Goal: Information Seeking & Learning: Check status

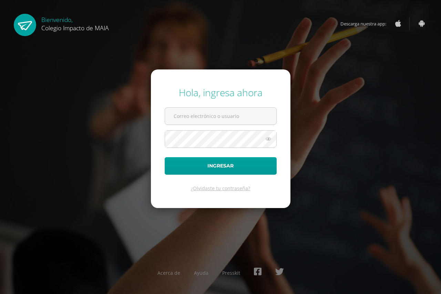
type input "yoselinechiyal2023@maiagt.org"
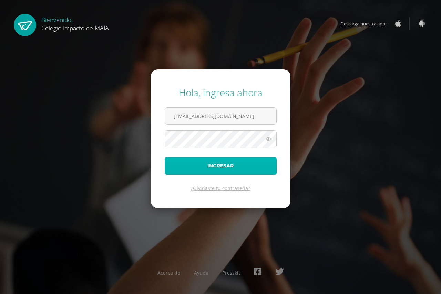
click at [239, 166] on button "Ingresar" at bounding box center [221, 166] width 112 height 18
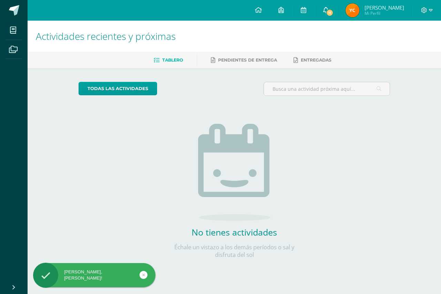
click at [321, 13] on link "11" at bounding box center [326, 10] width 22 height 21
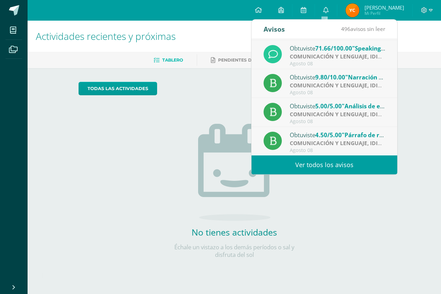
scroll to position [115, 0]
click at [421, 105] on div "Actividades recientes y próximas Tablero Pendientes de entrega Entregadas todas…" at bounding box center [234, 151] width 413 height 260
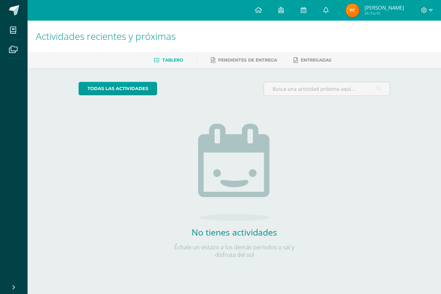
click at [365, 11] on span "Mi Perfil" at bounding box center [384, 13] width 40 height 6
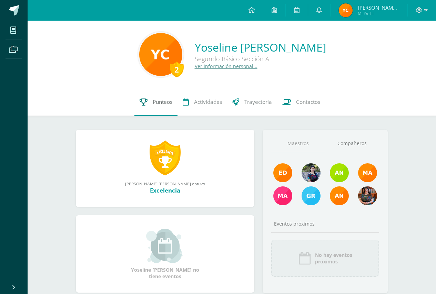
click at [159, 96] on link "Punteos" at bounding box center [155, 103] width 43 height 28
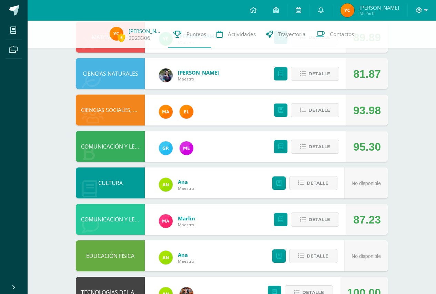
scroll to position [207, 0]
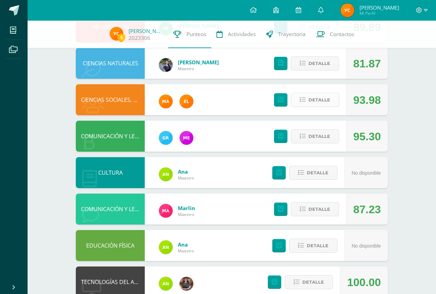
click at [320, 103] on span "Detalle" at bounding box center [319, 100] width 22 height 13
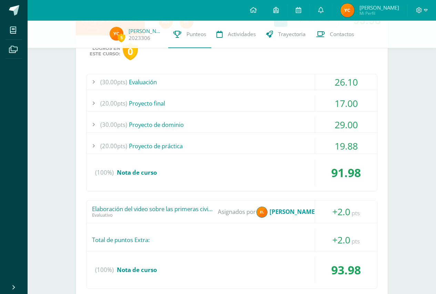
scroll to position [276, 0]
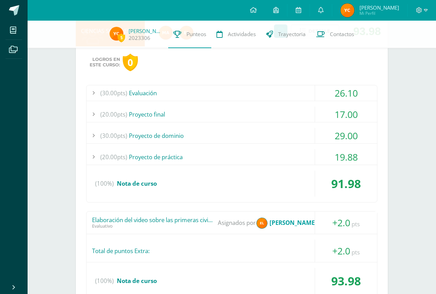
click at [336, 150] on div "19.88" at bounding box center [346, 156] width 62 height 15
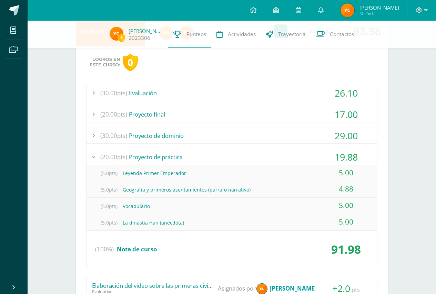
click at [344, 134] on div "29.00" at bounding box center [346, 135] width 62 height 15
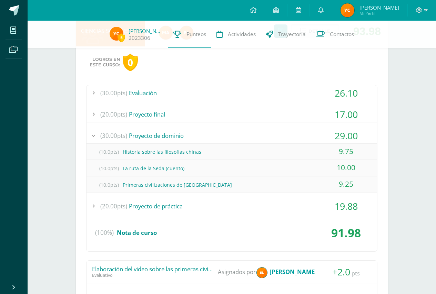
click at [342, 113] on div "17.00" at bounding box center [346, 114] width 62 height 15
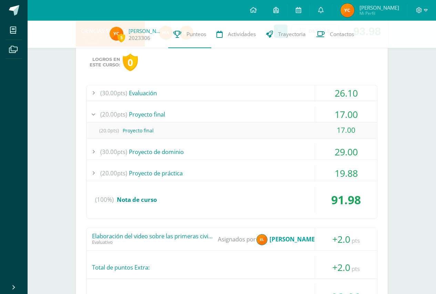
click at [348, 95] on div "26.10" at bounding box center [346, 92] width 62 height 15
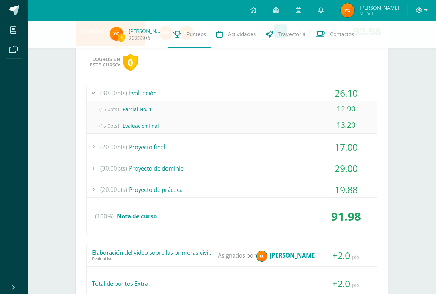
scroll to position [241, 0]
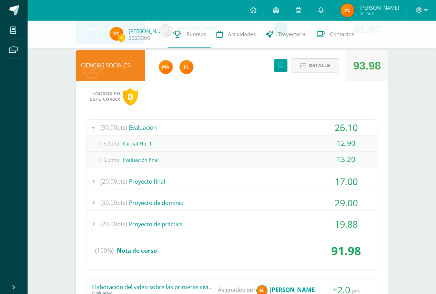
click at [323, 68] on span "Detalle" at bounding box center [319, 65] width 22 height 13
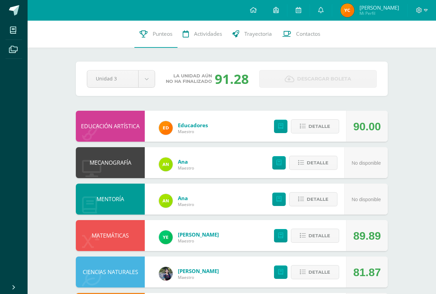
scroll to position [0, 0]
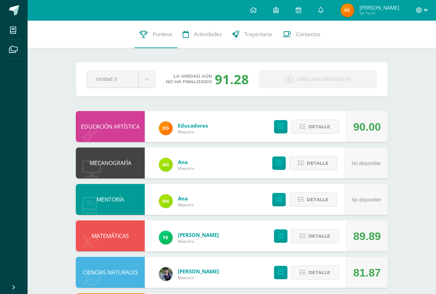
click at [417, 10] on icon at bounding box center [419, 10] width 6 height 6
click at [406, 50] on span "Cerrar sesión" at bounding box center [404, 47] width 31 height 7
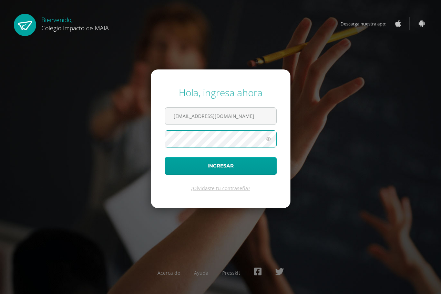
type input "[EMAIL_ADDRESS][DOMAIN_NAME]"
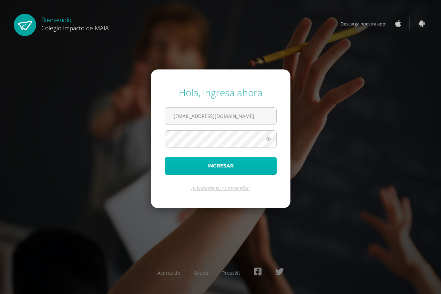
click at [254, 162] on button "Ingresar" at bounding box center [221, 166] width 112 height 18
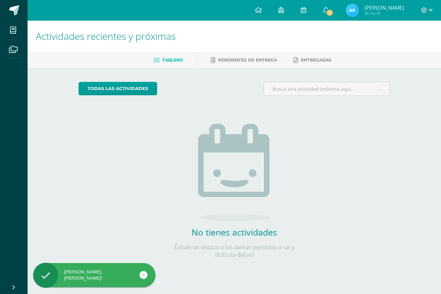
click at [372, 12] on span "Mi Perfil" at bounding box center [384, 13] width 40 height 6
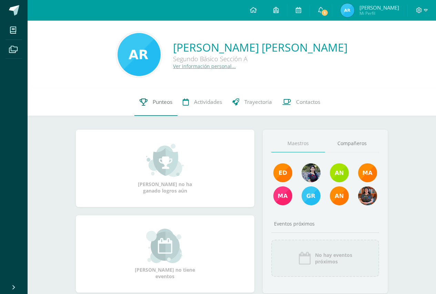
click at [167, 112] on link "Punteos" at bounding box center [155, 103] width 43 height 28
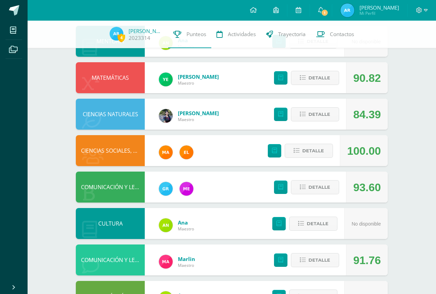
scroll to position [172, 0]
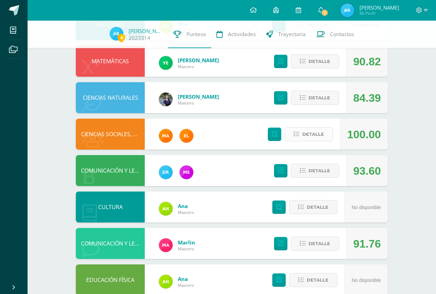
click at [313, 134] on span "Detalle" at bounding box center [313, 134] width 22 height 13
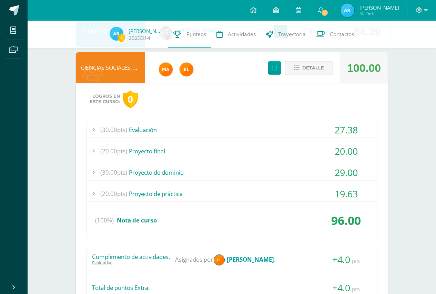
scroll to position [241, 0]
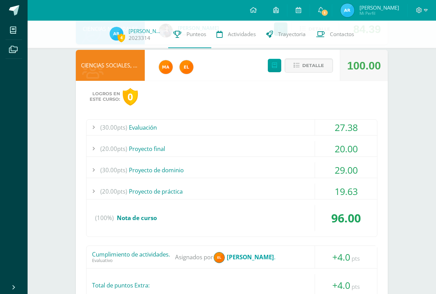
click at [328, 168] on div "29.00" at bounding box center [346, 170] width 62 height 15
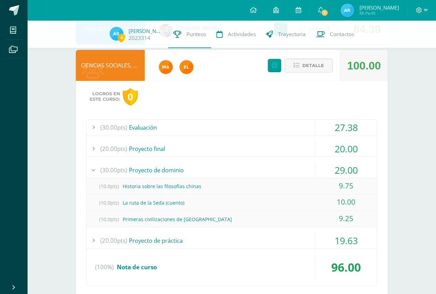
click at [328, 168] on div "29.00" at bounding box center [346, 170] width 62 height 15
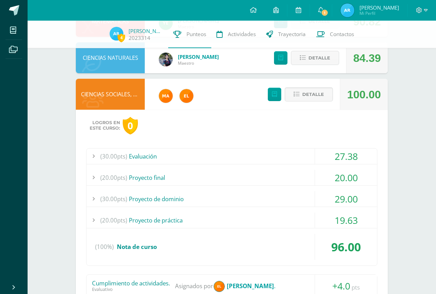
scroll to position [172, 0]
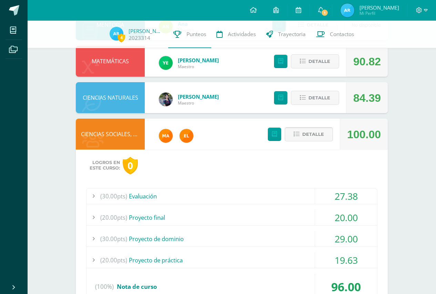
click at [317, 134] on span "Detalle" at bounding box center [313, 134] width 22 height 13
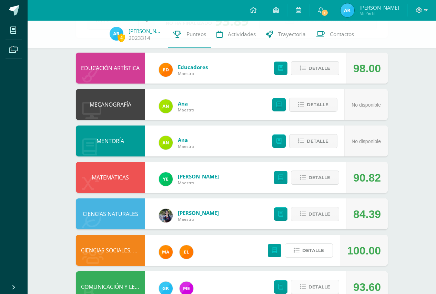
scroll to position [0, 0]
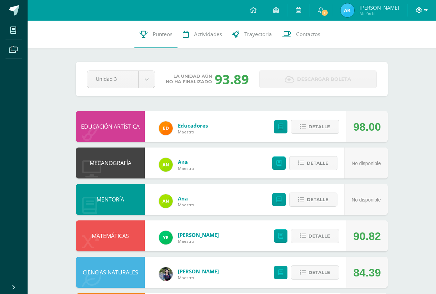
click at [417, 11] on icon at bounding box center [419, 10] width 6 height 6
click at [390, 49] on span "Cerrar sesión" at bounding box center [403, 47] width 31 height 7
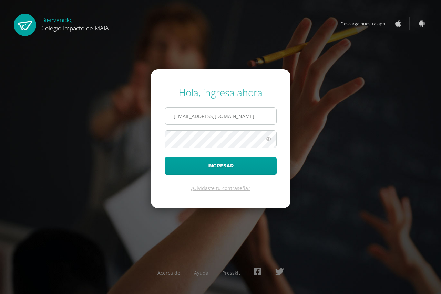
click at [240, 113] on input "alexandraramos2023@maiagt.org" at bounding box center [220, 116] width 111 height 17
type input "jadeguarcas2023@maiagt.org"
click at [254, 156] on form "Hola, ingresa ahora jadeguarcas2023@maiagt.org Ingresar ¿Olvidaste tu contraseñ…" at bounding box center [220, 139] width 139 height 138
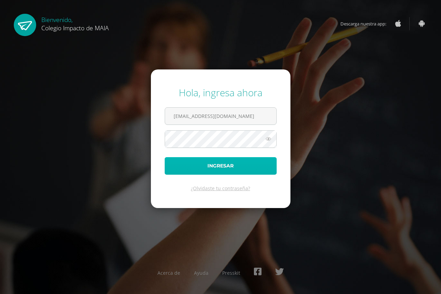
click at [254, 162] on button "Ingresar" at bounding box center [221, 166] width 112 height 18
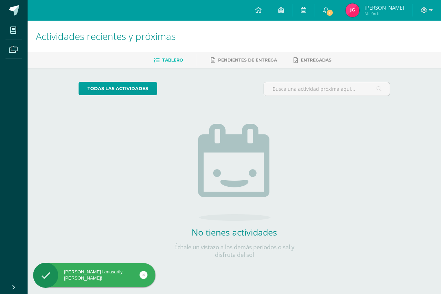
click at [369, 6] on span "Jade Ixmasartly" at bounding box center [384, 7] width 40 height 7
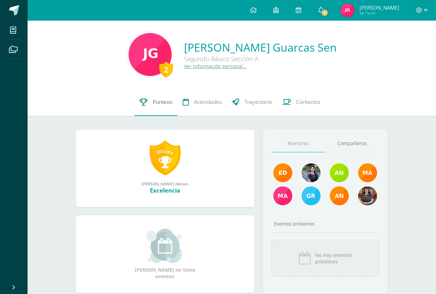
click at [157, 99] on span "Punteos" at bounding box center [163, 102] width 20 height 7
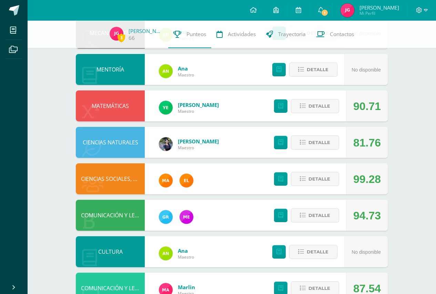
scroll to position [138, 0]
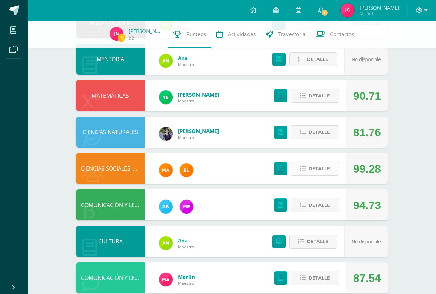
click at [319, 162] on button "Detalle" at bounding box center [315, 169] width 48 height 14
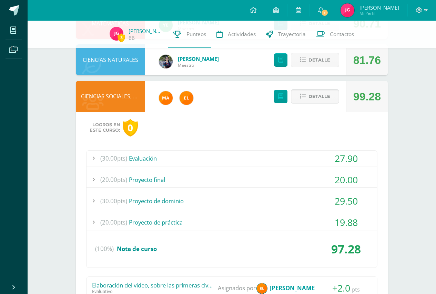
scroll to position [172, 0]
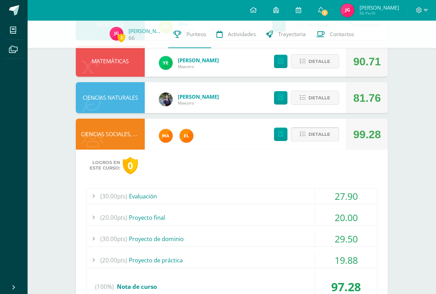
click at [328, 134] on span "Detalle" at bounding box center [319, 134] width 22 height 13
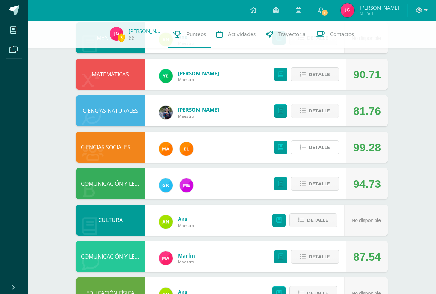
scroll to position [0, 0]
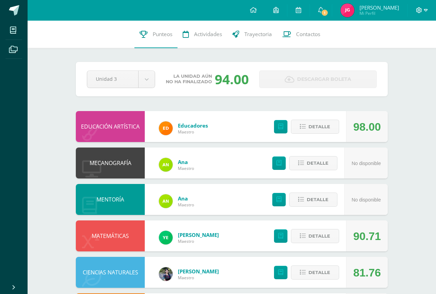
click at [419, 12] on icon at bounding box center [419, 10] width 6 height 6
click at [386, 46] on link "Cerrar sesión" at bounding box center [400, 47] width 54 height 10
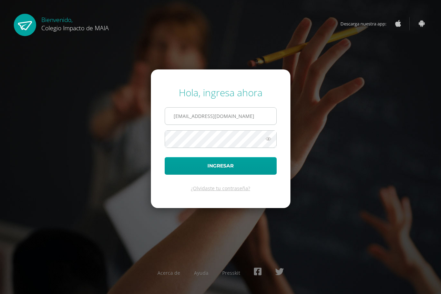
drag, startPoint x: 277, startPoint y: 114, endPoint x: 268, endPoint y: 108, distance: 10.4
click at [276, 114] on form "Hola, ingresa ahora jadeguarcas2023@maiagt.org Ingresar ¿Olvidaste tu contraseñ…" at bounding box center [220, 139] width 139 height 138
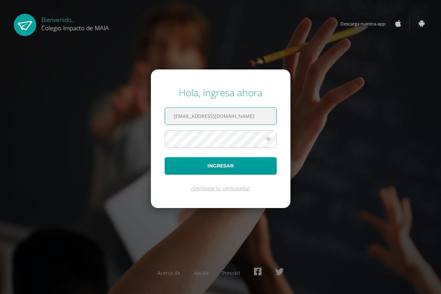
click at [269, 123] on input "jadeguarcas2023@maiagt.org" at bounding box center [220, 116] width 111 height 17
type input "yoselinechiyal2023@maiagt.org"
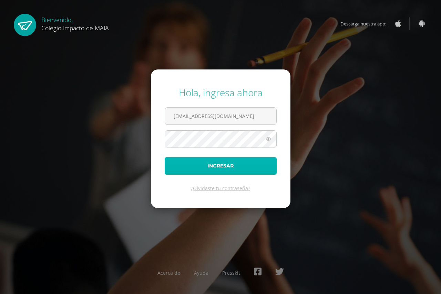
click at [226, 161] on button "Ingresar" at bounding box center [221, 166] width 112 height 18
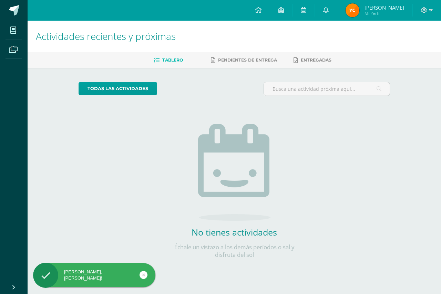
click at [362, 11] on span "Yoseline Magdalena Mi Perfil" at bounding box center [374, 10] width 61 height 14
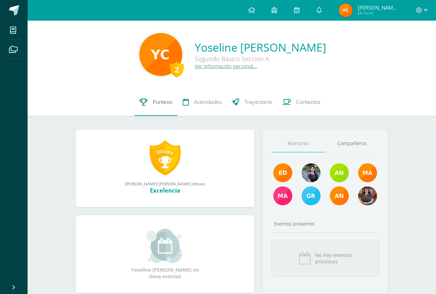
click at [171, 97] on link "Punteos" at bounding box center [155, 103] width 43 height 28
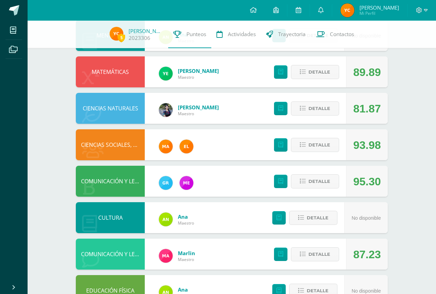
scroll to position [207, 0]
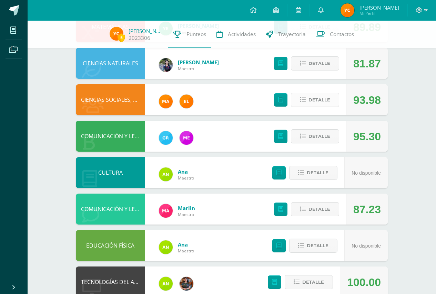
click at [312, 98] on span "Detalle" at bounding box center [319, 100] width 22 height 13
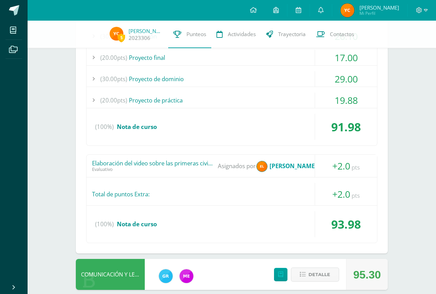
scroll to position [344, 0]
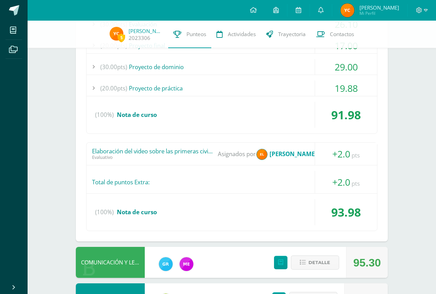
click at [317, 154] on div "+2.0 pts" at bounding box center [345, 154] width 62 height 22
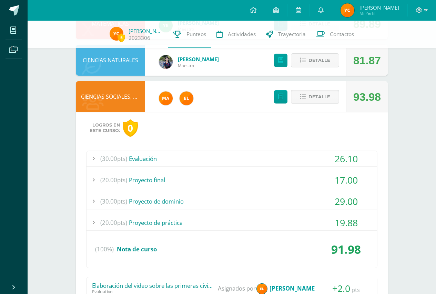
scroll to position [207, 0]
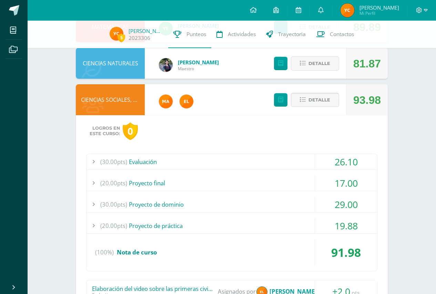
click at [326, 102] on span "Detalle" at bounding box center [319, 100] width 22 height 13
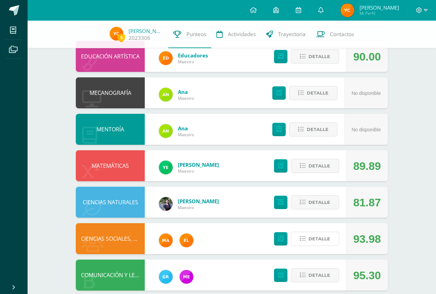
scroll to position [0, 0]
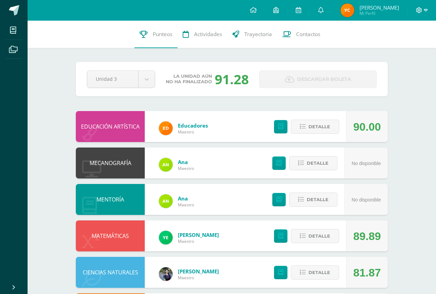
click at [421, 12] on icon at bounding box center [419, 10] width 6 height 6
click at [400, 47] on span "Cerrar sesión" at bounding box center [403, 47] width 31 height 7
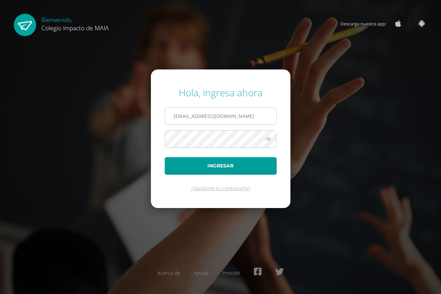
click at [262, 114] on input "[EMAIL_ADDRESS][DOMAIN_NAME]" at bounding box center [220, 116] width 111 height 17
type input "[EMAIL_ADDRESS][DOMAIN_NAME]"
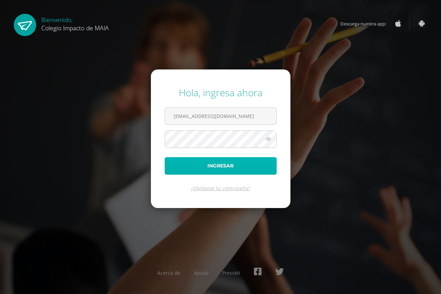
click at [253, 163] on button "Ingresar" at bounding box center [221, 166] width 112 height 18
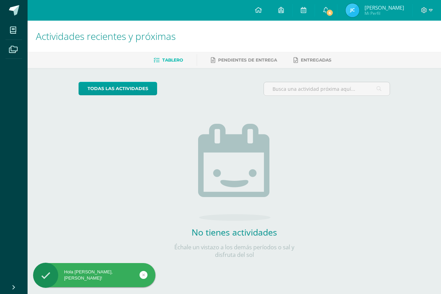
click at [382, 10] on span "Joseline Verónica" at bounding box center [384, 7] width 40 height 7
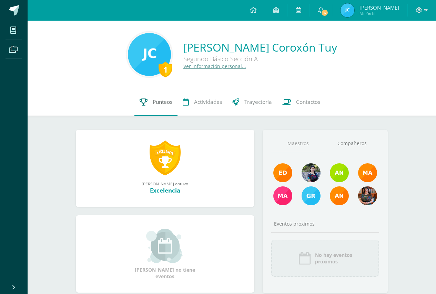
click at [149, 101] on link "Punteos" at bounding box center [155, 103] width 43 height 28
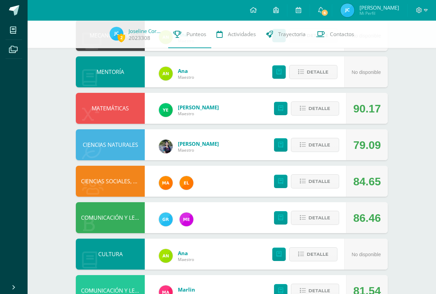
scroll to position [125, 0]
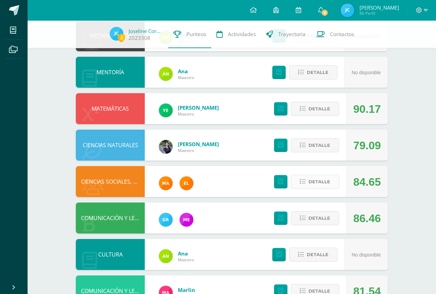
click at [324, 179] on span "Detalle" at bounding box center [319, 182] width 22 height 13
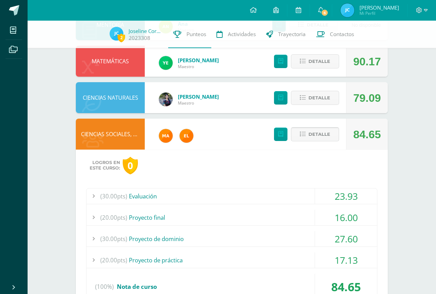
scroll to position [228, 0]
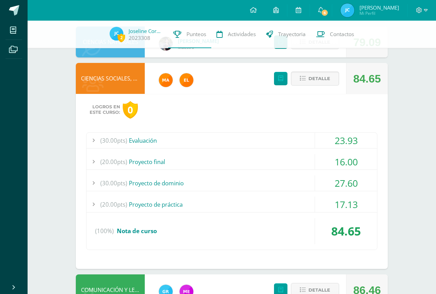
click at [322, 204] on div "17.13" at bounding box center [346, 204] width 62 height 15
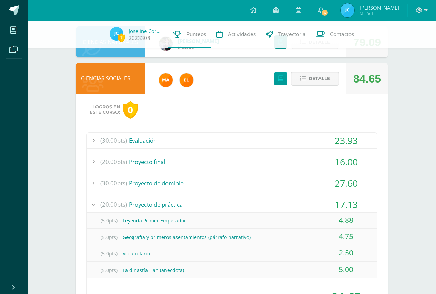
click at [322, 204] on div "17.13" at bounding box center [346, 204] width 62 height 15
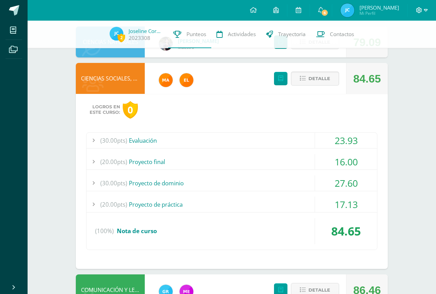
click at [421, 8] on icon at bounding box center [419, 10] width 6 height 6
click at [408, 45] on span "Cerrar sesión" at bounding box center [404, 47] width 31 height 7
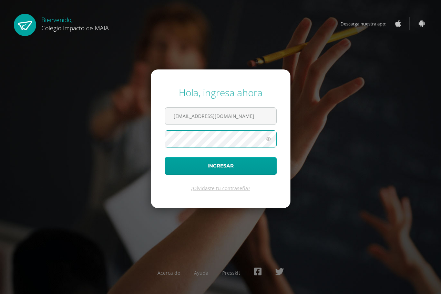
type input "[EMAIL_ADDRESS][DOMAIN_NAME]"
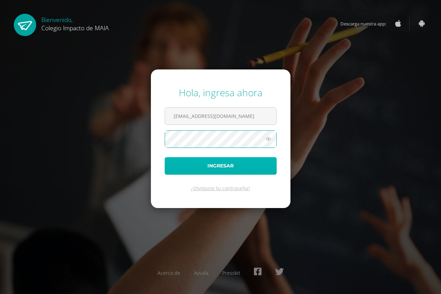
click at [249, 164] on button "Ingresar" at bounding box center [221, 166] width 112 height 18
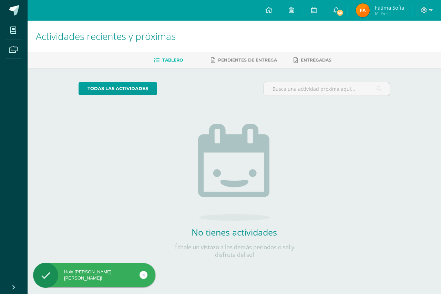
click at [383, 12] on span "Mi Perfil" at bounding box center [389, 13] width 29 height 6
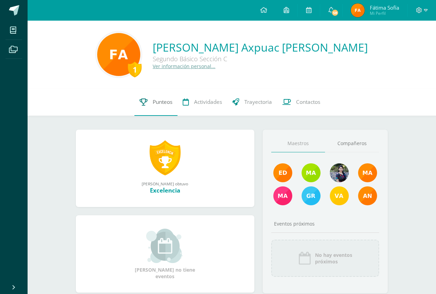
click at [161, 91] on link "Punteos" at bounding box center [155, 103] width 43 height 28
